Goal: Information Seeking & Learning: Learn about a topic

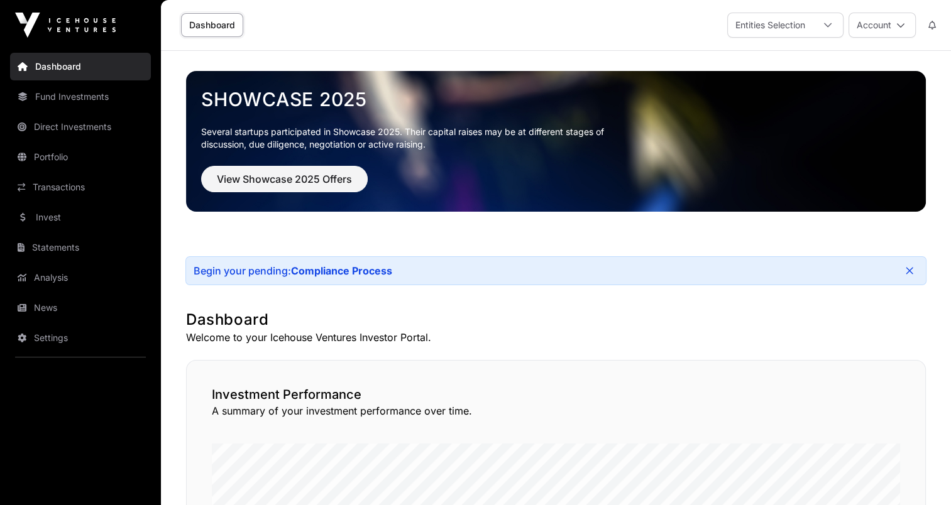
click at [57, 99] on link "Fund Investments" at bounding box center [80, 97] width 141 height 28
click at [828, 23] on icon at bounding box center [827, 25] width 9 height 9
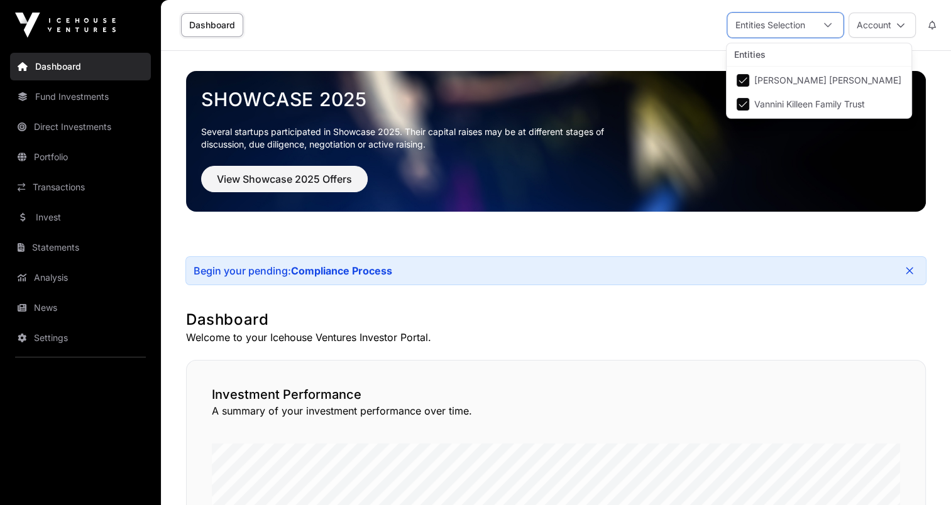
scroll to position [13, 8]
click at [828, 23] on icon at bounding box center [827, 25] width 9 height 9
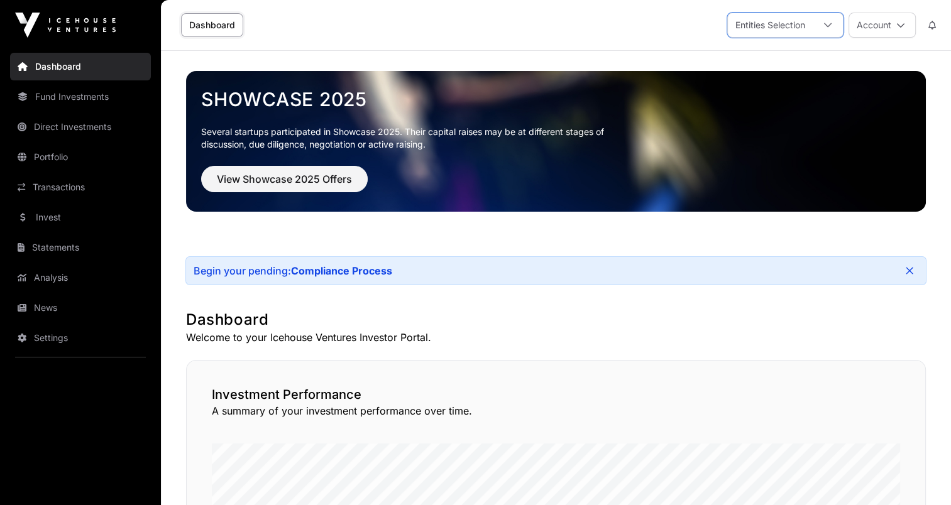
click at [43, 93] on link "Fund Investments" at bounding box center [80, 97] width 141 height 28
click at [58, 99] on link "Fund Investments" at bounding box center [80, 97] width 141 height 28
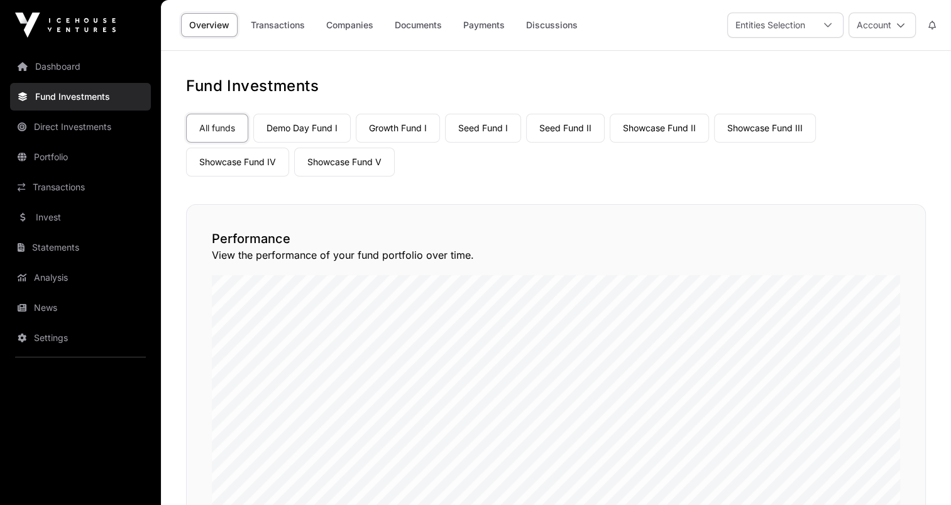
click at [360, 153] on link "Showcase Fund V" at bounding box center [344, 162] width 101 height 29
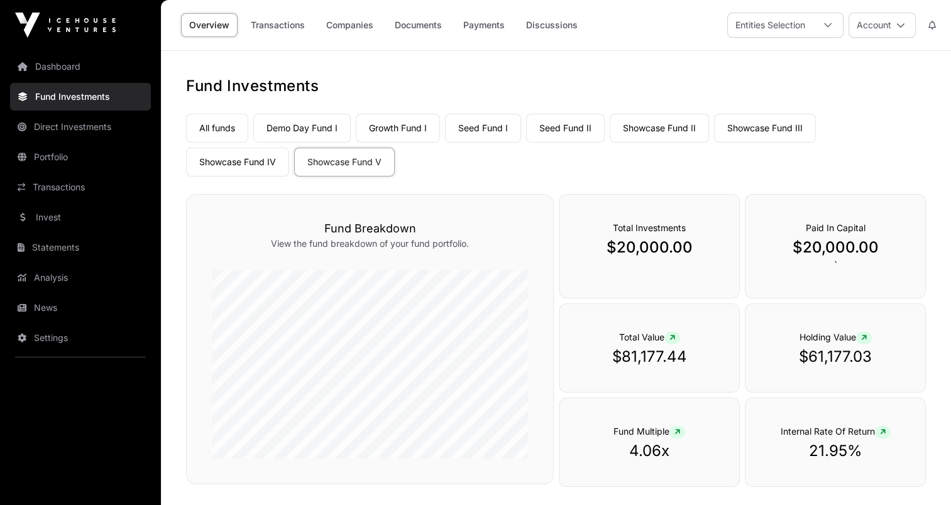
click at [50, 156] on link "Portfolio" at bounding box center [80, 157] width 141 height 28
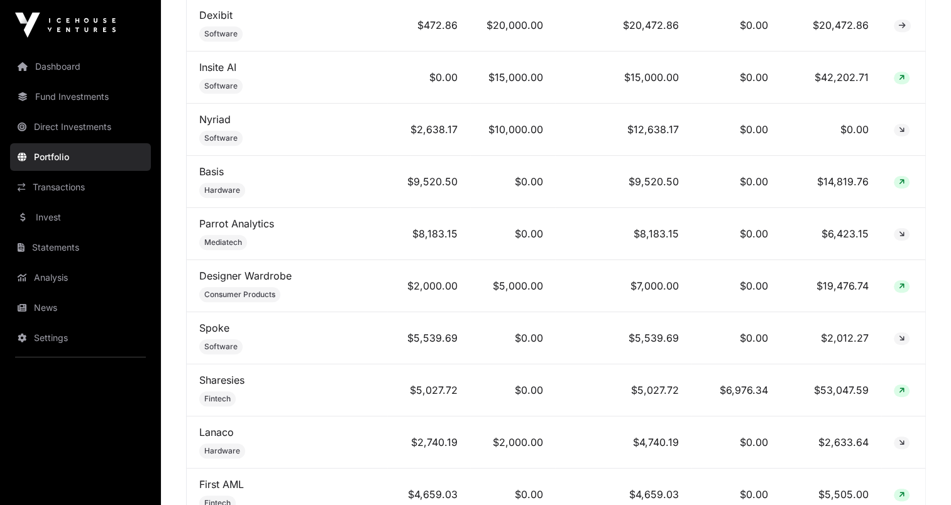
scroll to position [1006, 0]
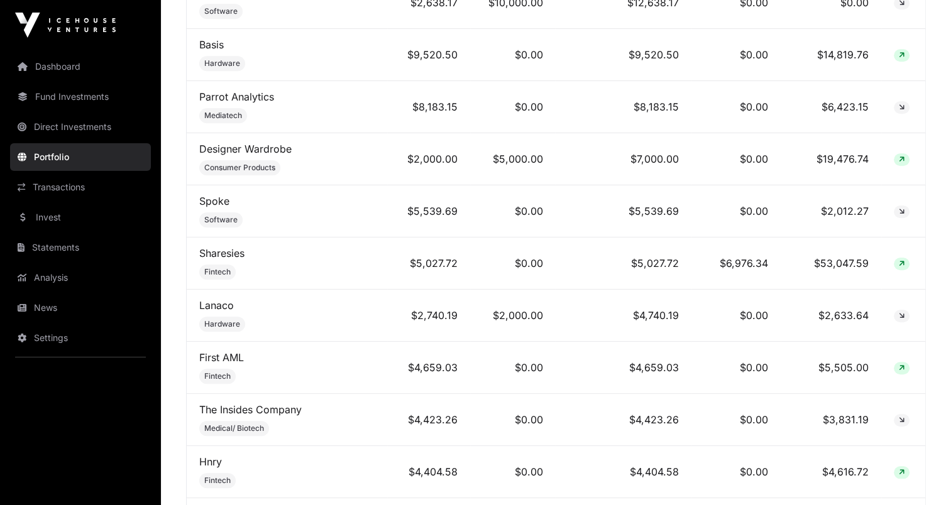
click at [214, 250] on link "Sharesies" at bounding box center [221, 253] width 45 height 13
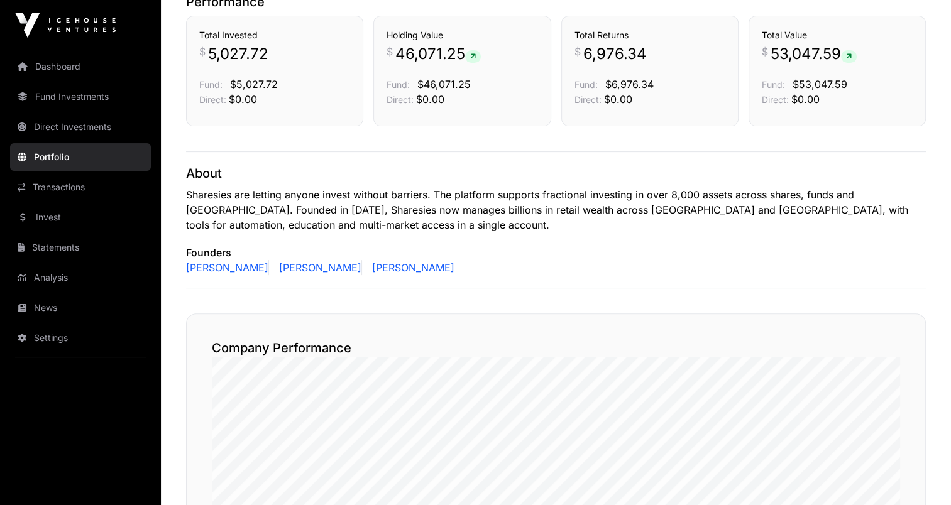
scroll to position [314, 0]
